Goal: Task Accomplishment & Management: Manage account settings

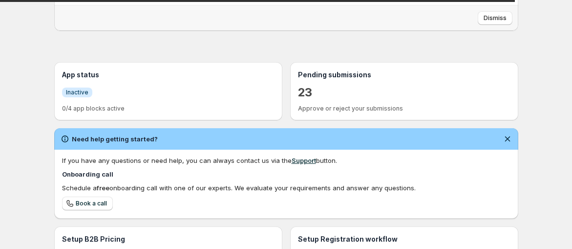
scroll to position [163, 0]
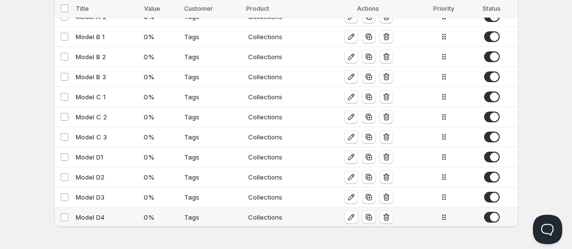
click at [489, 213] on span at bounding box center [492, 217] width 16 height 11
click at [491, 195] on span at bounding box center [492, 197] width 16 height 11
click at [492, 178] on span at bounding box center [492, 176] width 16 height 11
click at [493, 167] on td at bounding box center [493, 177] width 49 height 20
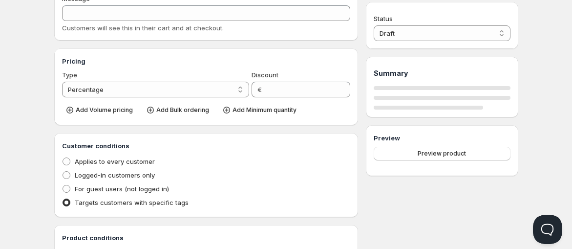
type input "Model D2"
type input "0"
radio input "true"
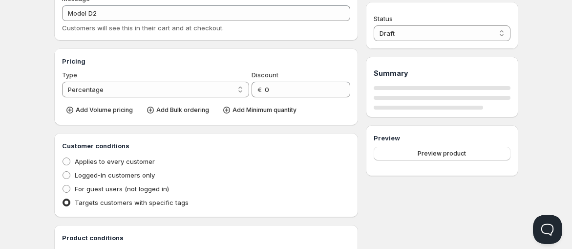
select select "2"
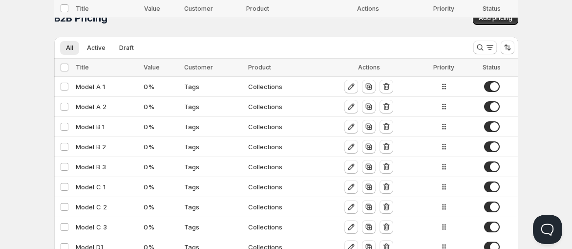
scroll to position [90, 0]
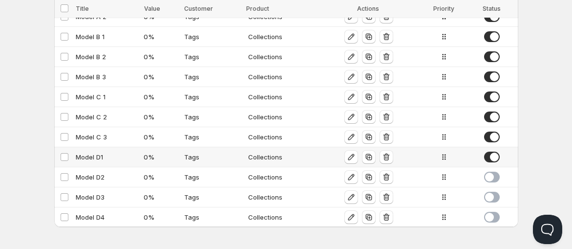
click at [493, 157] on span at bounding box center [492, 156] width 16 height 11
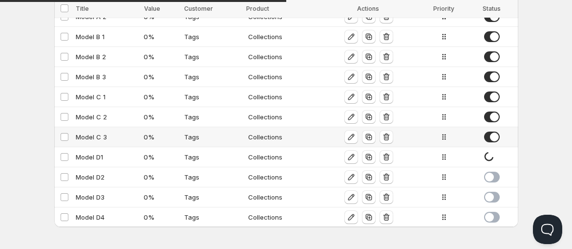
click at [492, 135] on span at bounding box center [492, 136] width 16 height 11
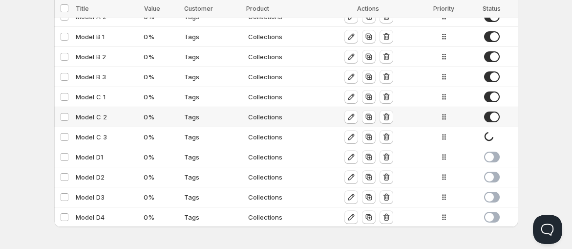
click at [494, 114] on span at bounding box center [492, 116] width 16 height 11
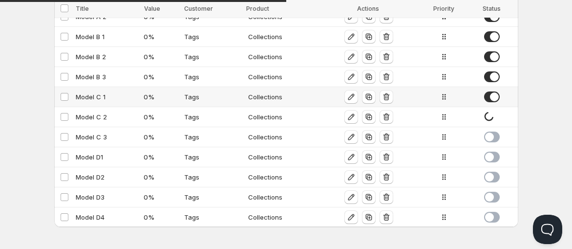
click at [492, 96] on span at bounding box center [492, 96] width 16 height 11
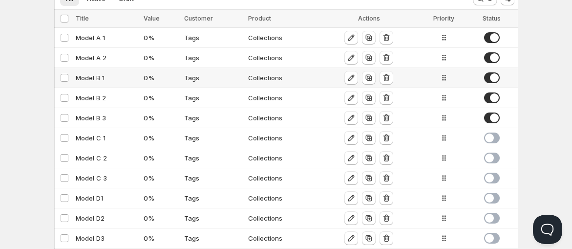
scroll to position [36, 0]
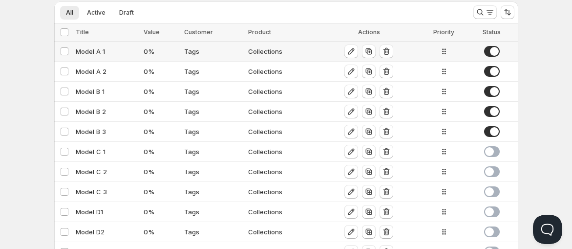
click at [112, 51] on div "Model A 1" at bounding box center [107, 51] width 63 height 10
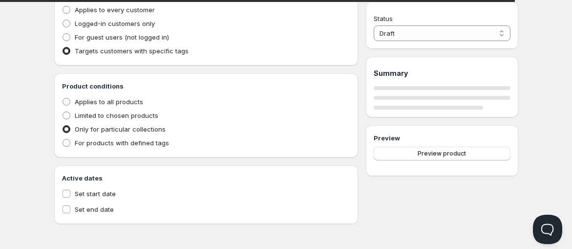
type input "Model A 1"
type input "MODEL_A-1"
type input "0"
radio input "true"
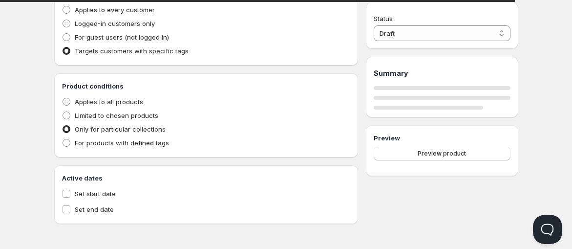
select select "1"
select select "2"
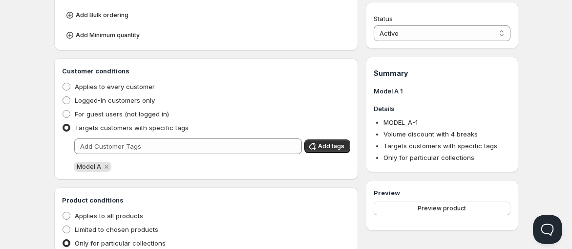
scroll to position [587, 0]
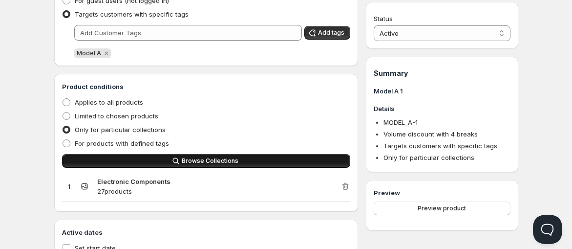
click at [225, 158] on span "Browse Collections" at bounding box center [210, 161] width 57 height 8
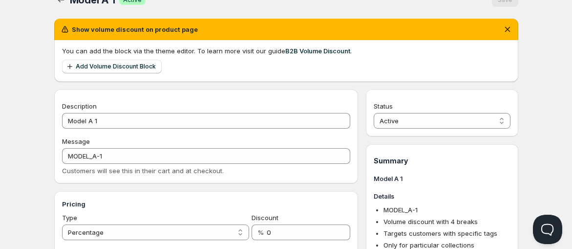
scroll to position [0, 0]
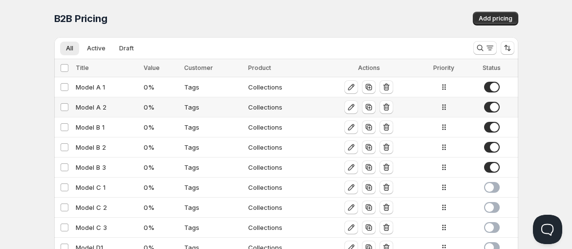
click at [494, 109] on span at bounding box center [492, 107] width 16 height 11
click at [348, 88] on icon "button" at bounding box center [351, 87] width 6 height 6
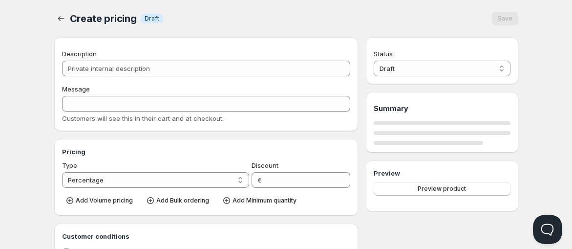
type input "Model A 1"
type input "MODEL_A-1"
type input "0"
radio input "true"
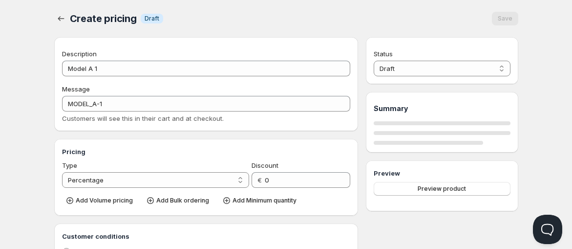
select select "1"
select select "2"
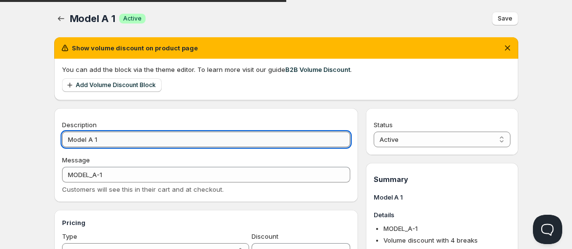
click at [104, 139] on input "Model A 1" at bounding box center [206, 139] width 289 height 16
click at [62, 17] on icon "button" at bounding box center [61, 19] width 10 height 10
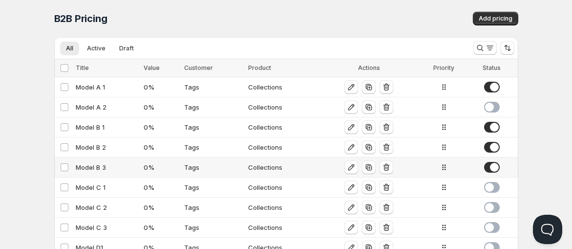
click at [494, 163] on span at bounding box center [492, 167] width 16 height 11
click at [493, 147] on span at bounding box center [492, 147] width 16 height 11
click at [97, 126] on div "Model B 1" at bounding box center [107, 127] width 63 height 10
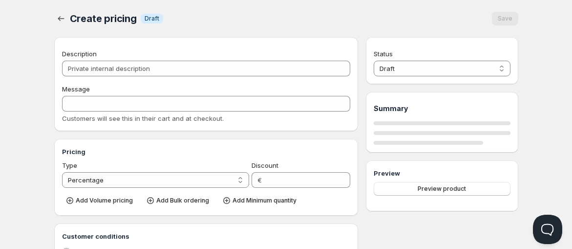
type input "Model B 1"
type input "MODEL_B-1"
type input "0"
radio input "true"
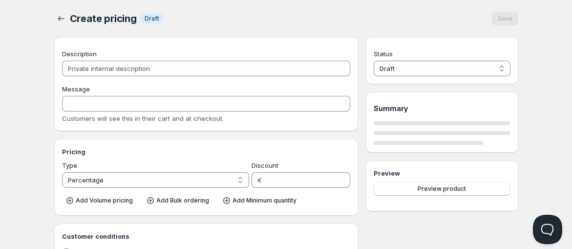
select select "1"
select select "2"
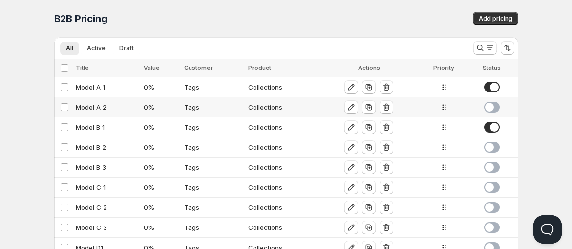
click at [94, 107] on div "Model A 2" at bounding box center [107, 107] width 63 height 10
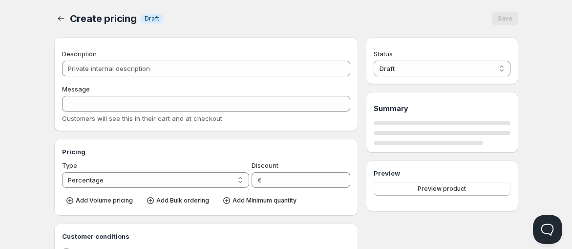
type input "Model A 2"
type input "MODEL_A-2"
type input "0"
radio input "true"
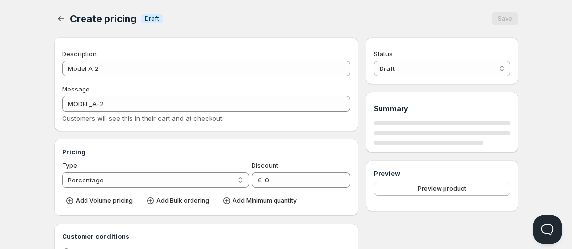
select select "2"
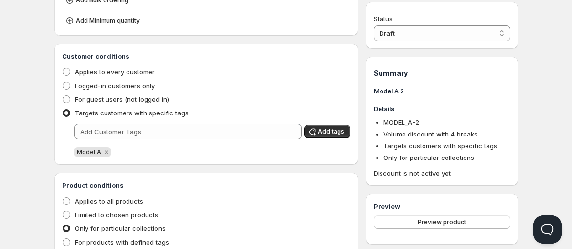
scroll to position [597, 0]
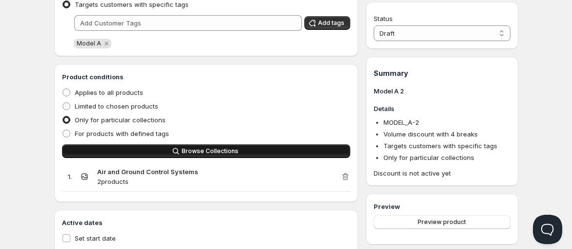
click at [300, 150] on button "Browse Collections" at bounding box center [206, 151] width 289 height 14
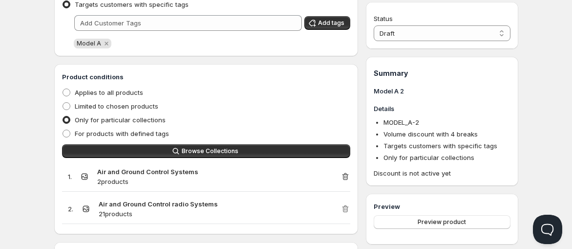
click at [345, 179] on icon "button" at bounding box center [346, 176] width 10 height 10
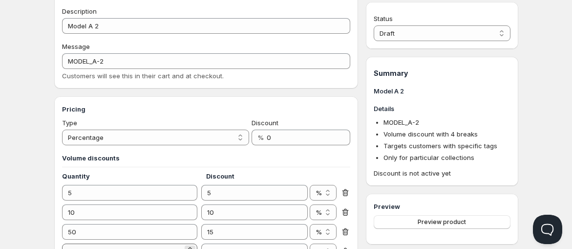
scroll to position [108, 0]
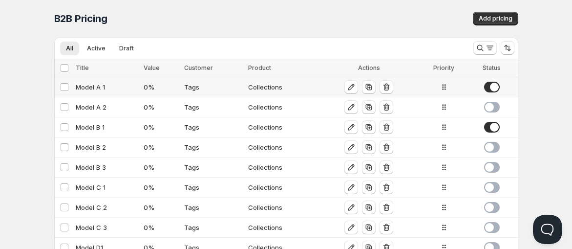
click at [91, 86] on div "Model A 1" at bounding box center [107, 87] width 63 height 10
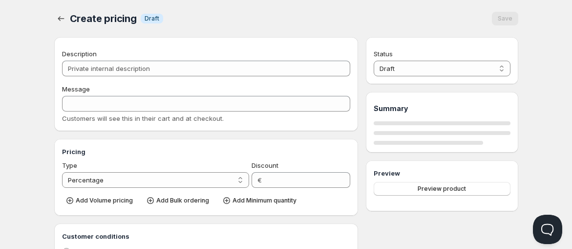
type input "Model A 1"
type input "MODEL_A-1"
type input "0"
radio input "true"
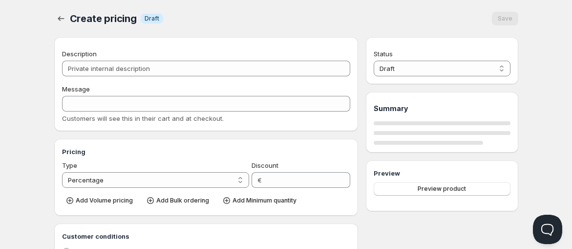
select select "1"
select select "2"
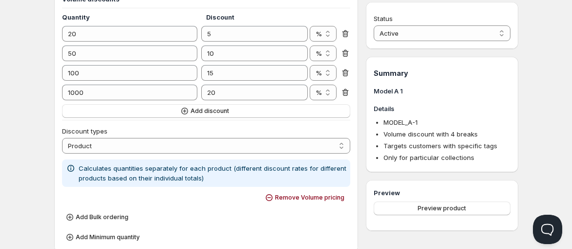
scroll to position [271, 0]
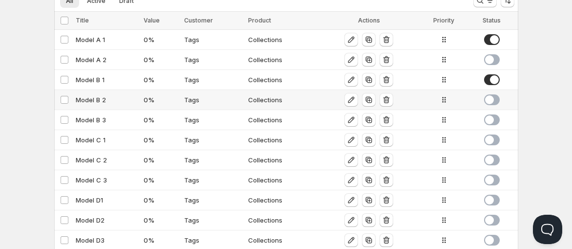
scroll to position [36, 0]
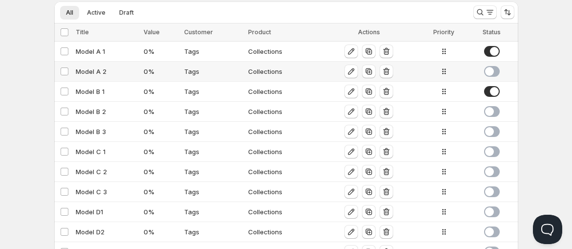
click at [491, 70] on span at bounding box center [492, 71] width 16 height 11
click at [96, 110] on div "Model B 2" at bounding box center [107, 112] width 63 height 10
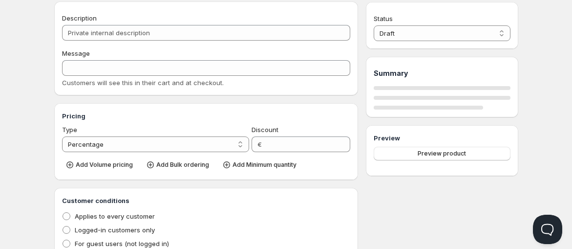
type input "Model B 2"
type input "MODEL_B-2"
type input "0"
radio input "true"
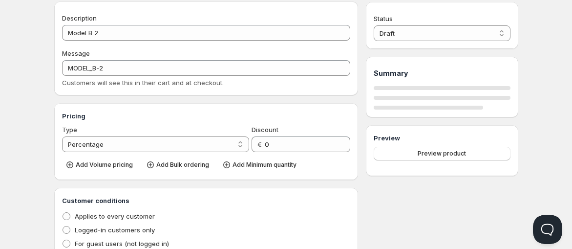
select select "2"
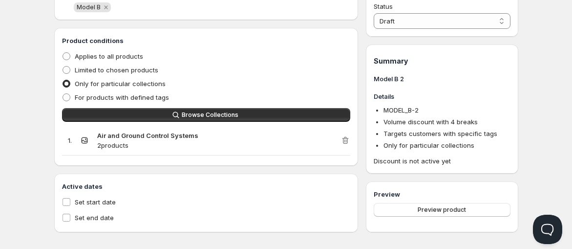
scroll to position [641, 0]
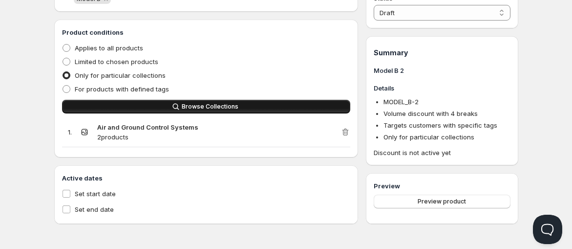
click at [221, 107] on span "Browse Collections" at bounding box center [210, 107] width 57 height 8
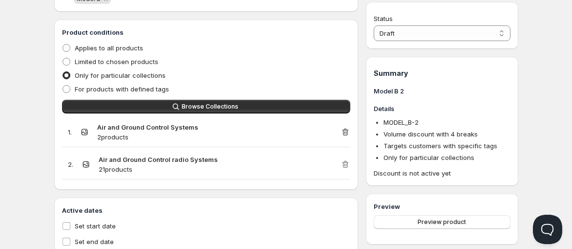
click at [346, 132] on icon "button" at bounding box center [346, 132] width 1 height 3
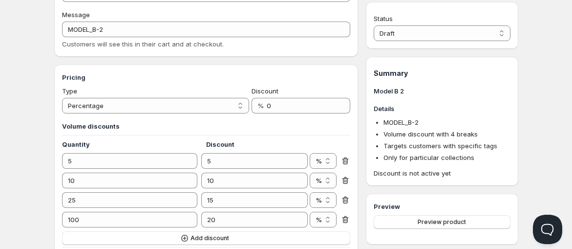
scroll to position [99, 0]
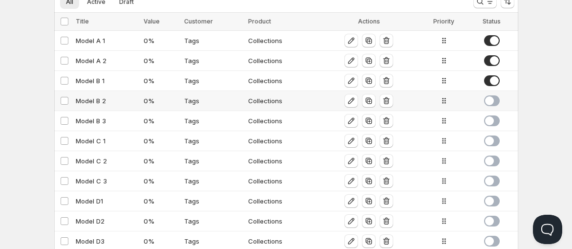
scroll to position [36, 0]
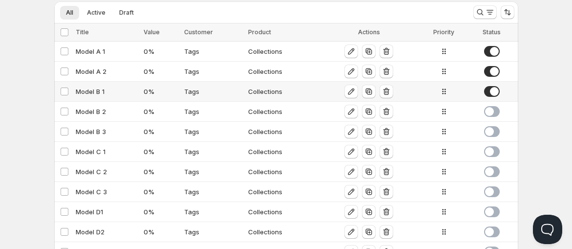
click at [95, 89] on div "Model B 1" at bounding box center [107, 91] width 63 height 10
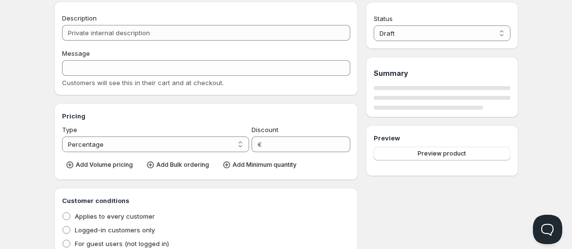
type input "Model B 1"
type input "MODEL_B-1"
type input "0"
radio input "true"
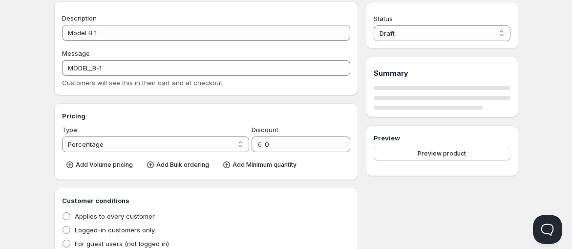
select select "1"
select select "2"
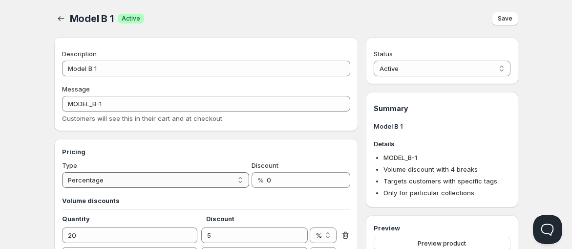
scroll to position [217, 0]
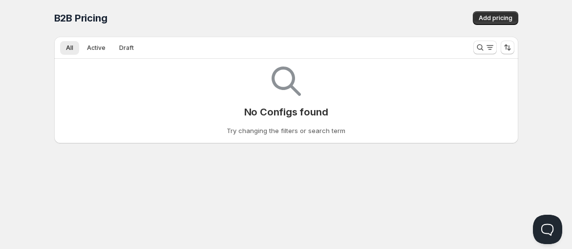
scroll to position [90, 0]
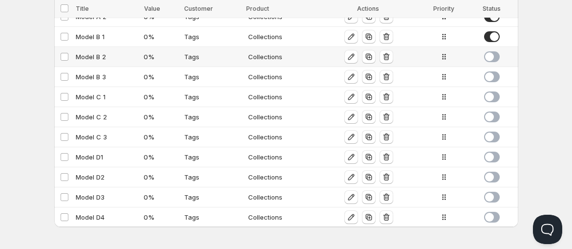
click at [98, 58] on div "Model B 2" at bounding box center [107, 57] width 63 height 10
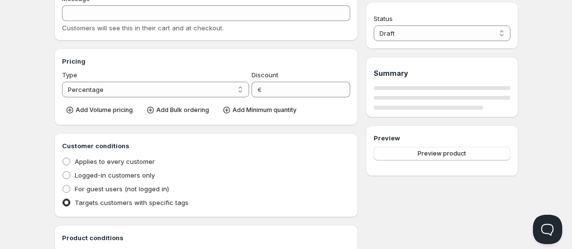
type input "Model B 2"
type input "MODEL_B-2"
type input "0"
radio input "true"
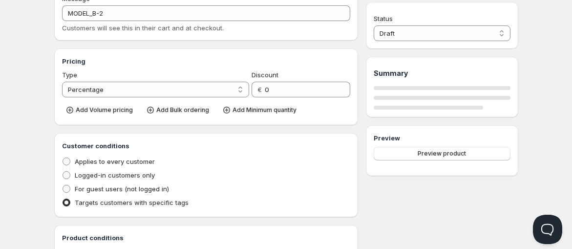
select select "2"
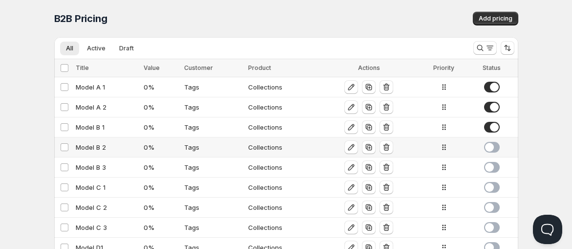
click at [492, 144] on span at bounding box center [492, 147] width 16 height 11
click at [492, 167] on span at bounding box center [492, 167] width 16 height 11
click at [92, 166] on div "Model B 3" at bounding box center [107, 167] width 63 height 10
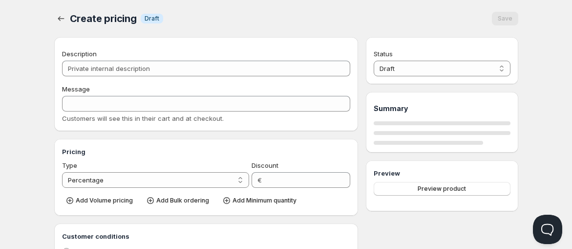
type input "Model B 3"
type input "MODEL_B-3"
type input "0"
radio input "true"
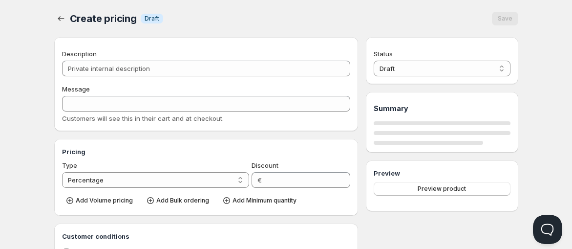
select select "1"
select select "2"
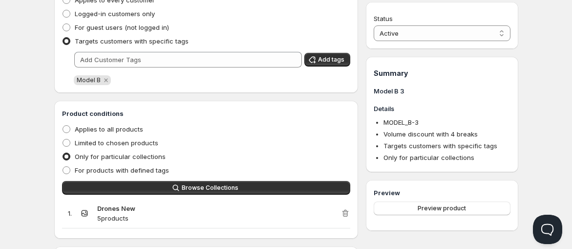
scroll to position [434, 0]
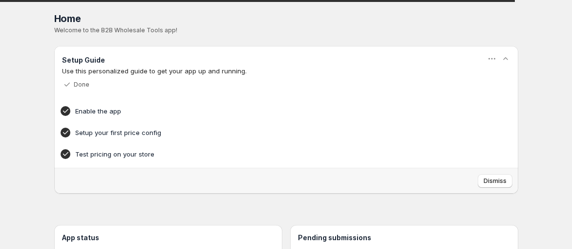
click at [281, 152] on h4 "Test pricing on your store" at bounding box center [271, 154] width 392 height 10
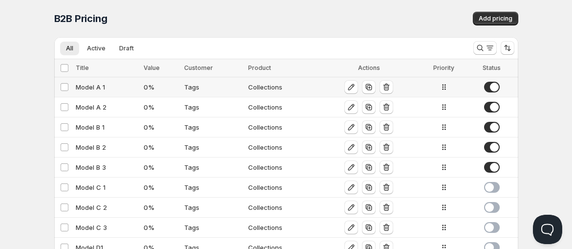
click at [93, 86] on div "Model A 1" at bounding box center [107, 87] width 63 height 10
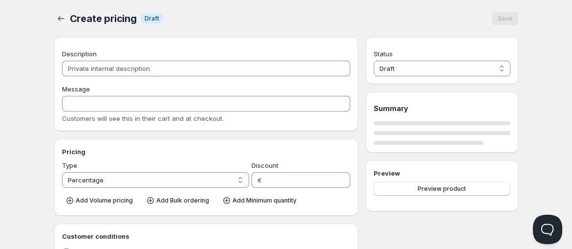
type input "Model A 1"
type input "MODEL_A-1"
type input "0"
radio input "true"
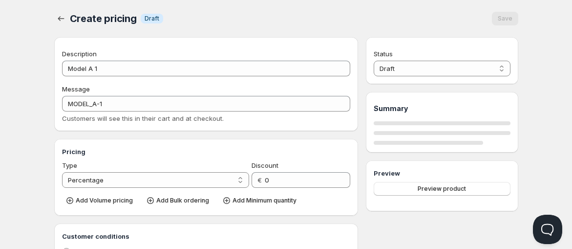
select select "1"
select select "2"
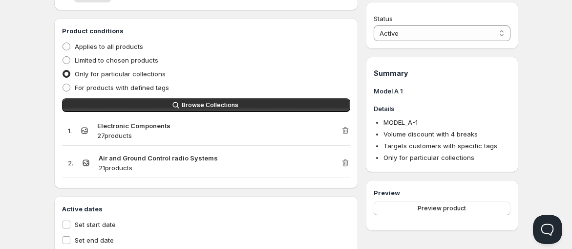
scroll to position [651, 0]
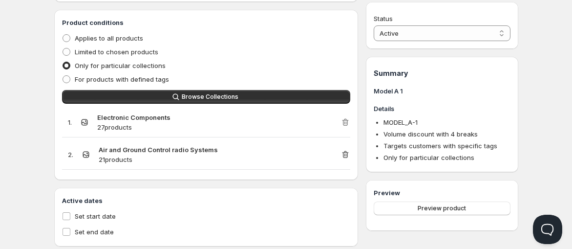
click at [348, 153] on icon "button" at bounding box center [346, 155] width 10 height 10
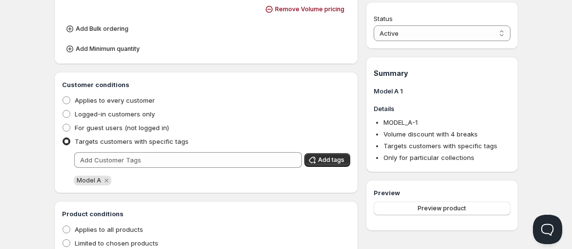
scroll to position [587, 0]
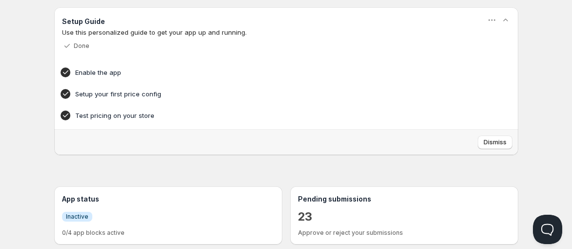
scroll to position [93, 0]
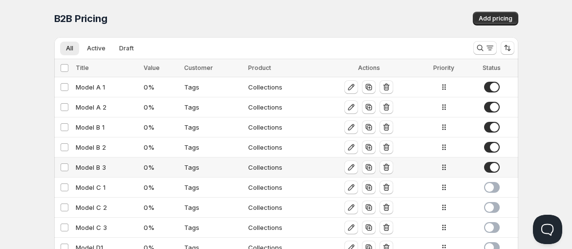
click at [108, 168] on div "Model B 3" at bounding box center [107, 167] width 63 height 10
select select "2"
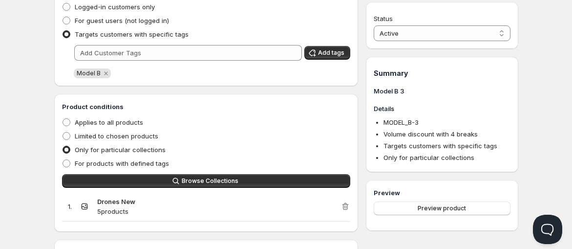
scroll to position [597, 0]
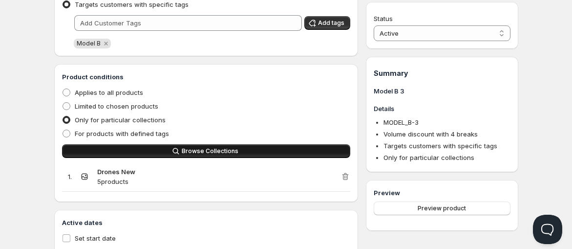
click at [160, 151] on button "Browse Collections" at bounding box center [206, 151] width 289 height 14
